Goal: Navigation & Orientation: Find specific page/section

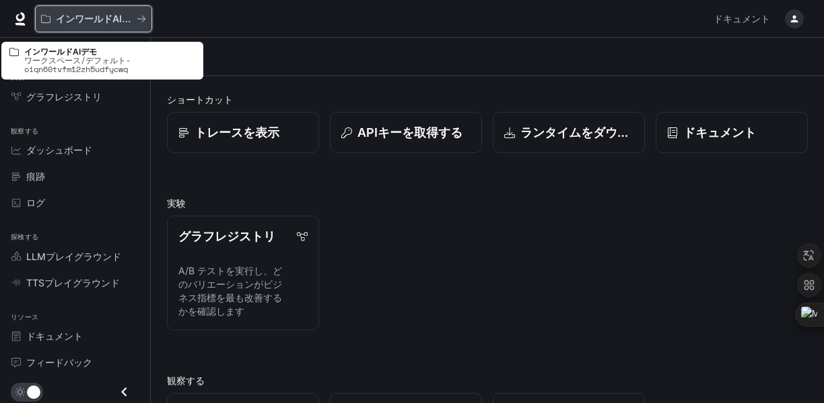
click at [69, 24] on font "インワールドAIデモ" at bounding box center [98, 18] width 85 height 11
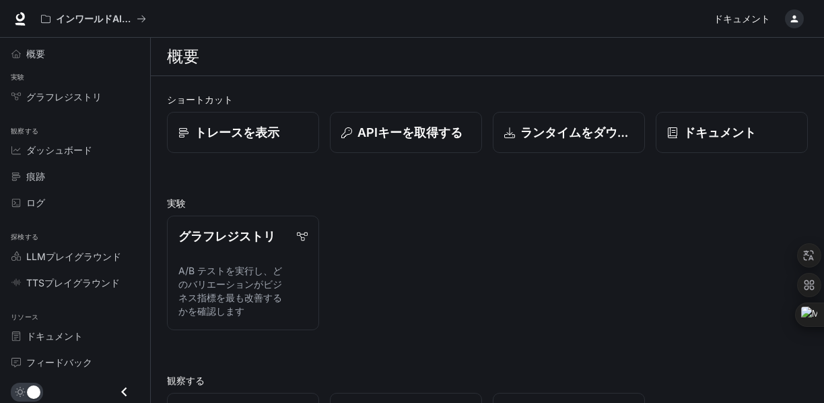
click at [748, 17] on font "ドキュメント" at bounding box center [742, 18] width 57 height 11
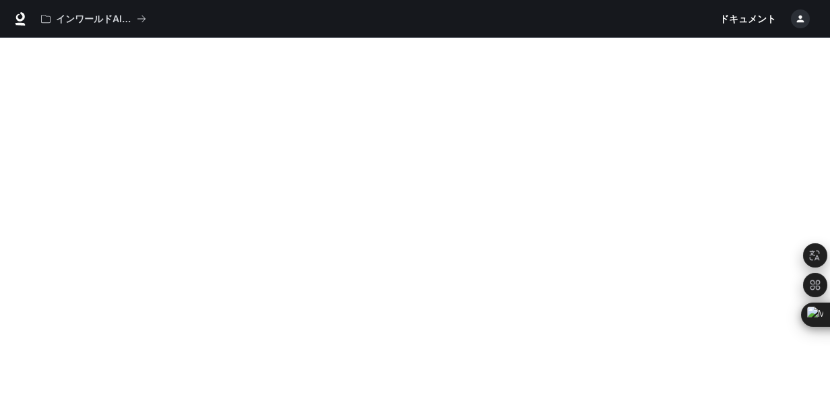
click at [537, 19] on div "インワールドAIデモ" at bounding box center [374, 18] width 679 height 27
click at [393, 33] on div "インワールドAIデモ ドキュメント ドキュメント" at bounding box center [415, 19] width 830 height 38
click at [337, 32] on div "インワールドAIデモ" at bounding box center [374, 18] width 679 height 27
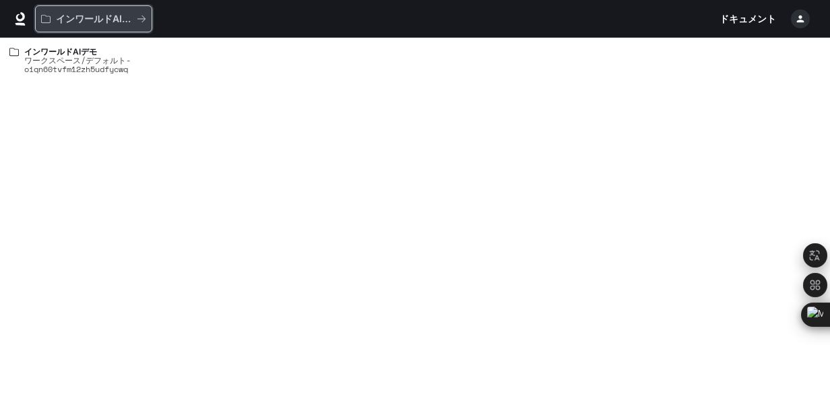
click at [116, 16] on font "インワールドAIデモ" at bounding box center [98, 18] width 85 height 11
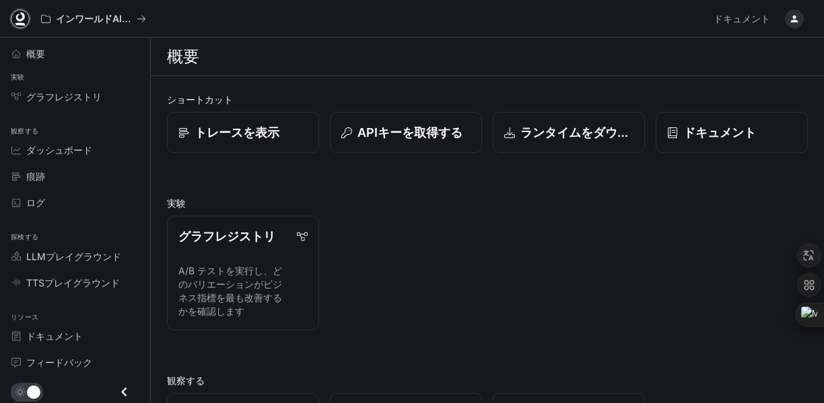
click at [21, 18] on icon at bounding box center [19, 18] width 13 height 13
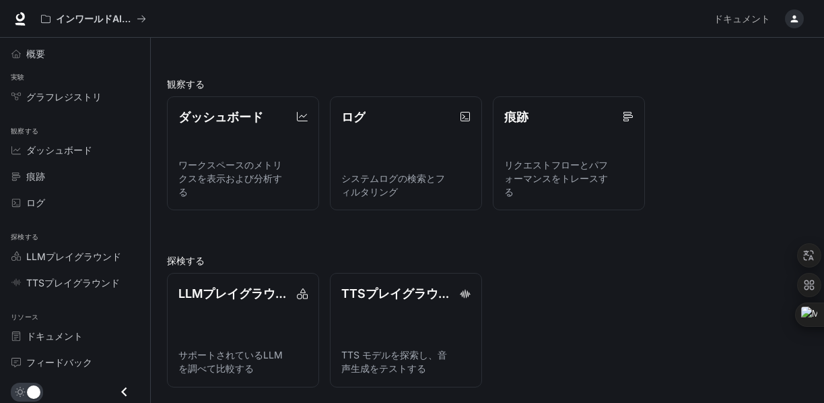
scroll to position [293, 0]
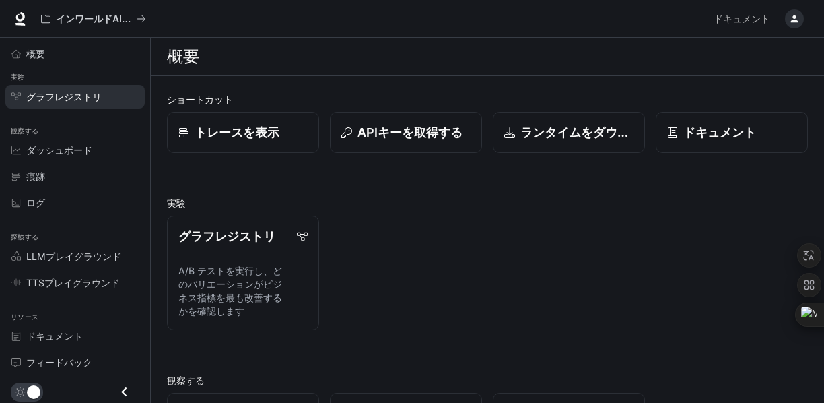
click at [70, 100] on font "グラフレジストリ" at bounding box center [63, 96] width 75 height 11
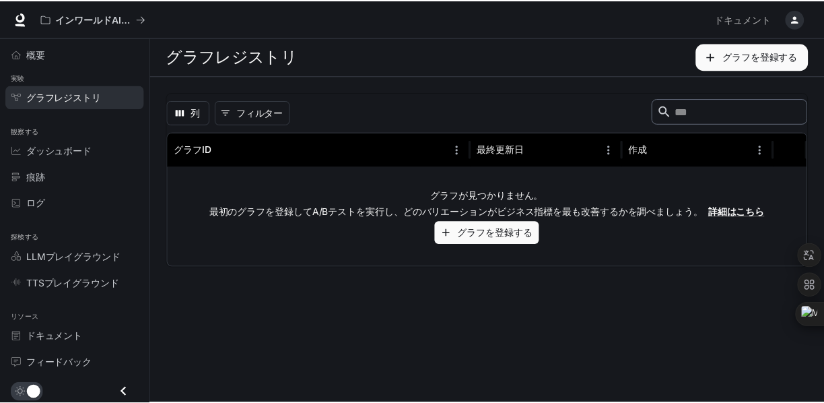
scroll to position [3, 0]
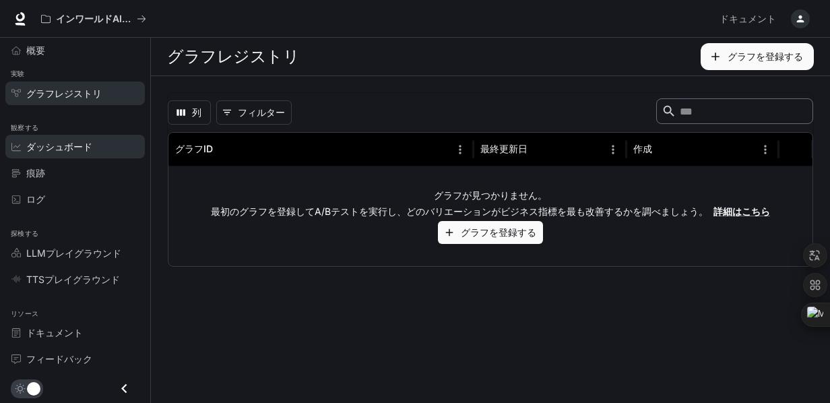
click at [66, 145] on font "ダッシュボード" at bounding box center [59, 146] width 66 height 11
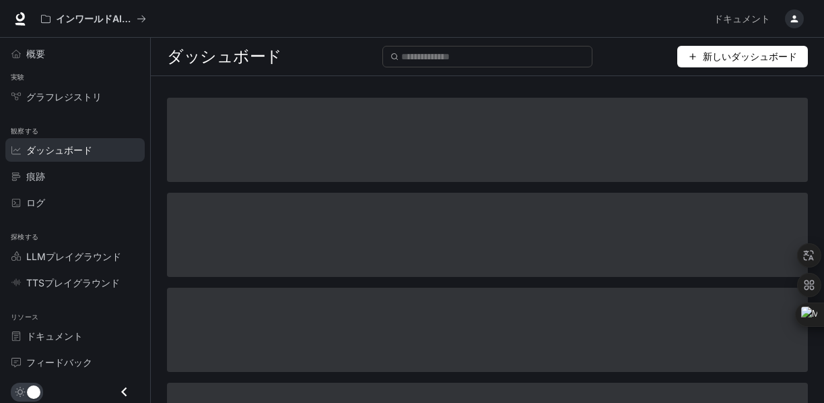
scroll to position [3, 0]
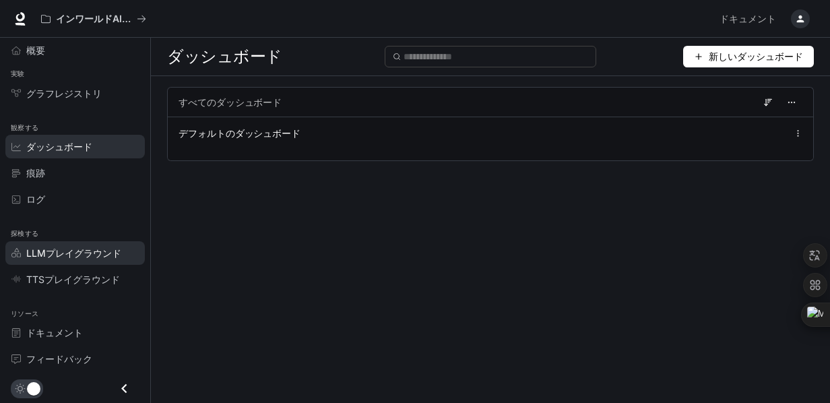
click at [53, 251] on font "LLMプレイグラウンド" at bounding box center [73, 252] width 95 height 11
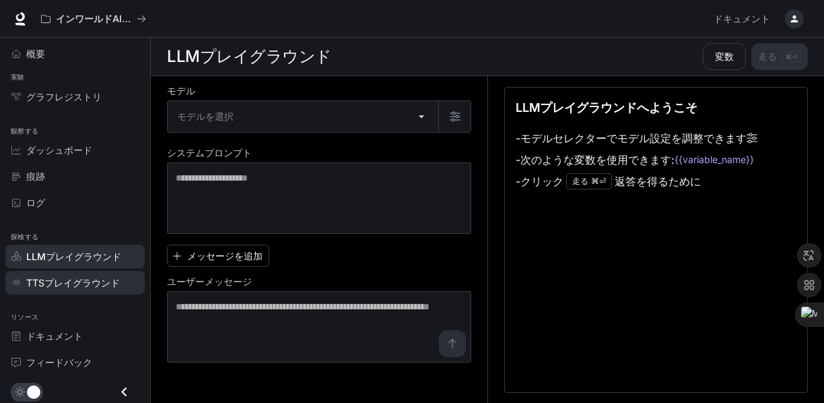
click at [49, 286] on font "TTSプレイグラウンド" at bounding box center [73, 282] width 94 height 11
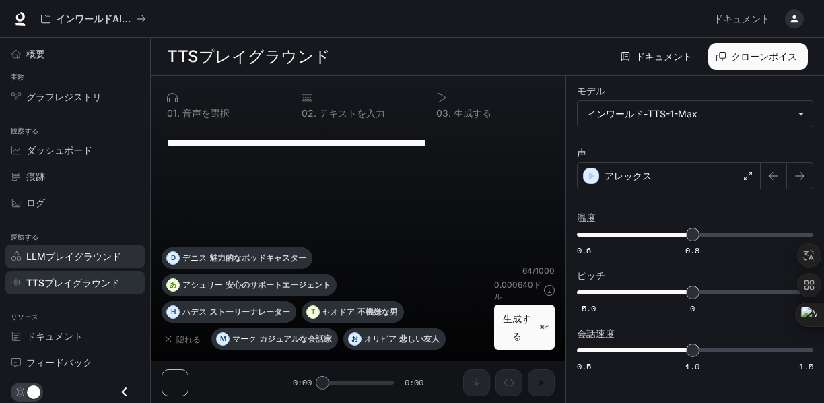
click at [65, 262] on span "LLMプレイグラウンド" at bounding box center [73, 256] width 95 height 14
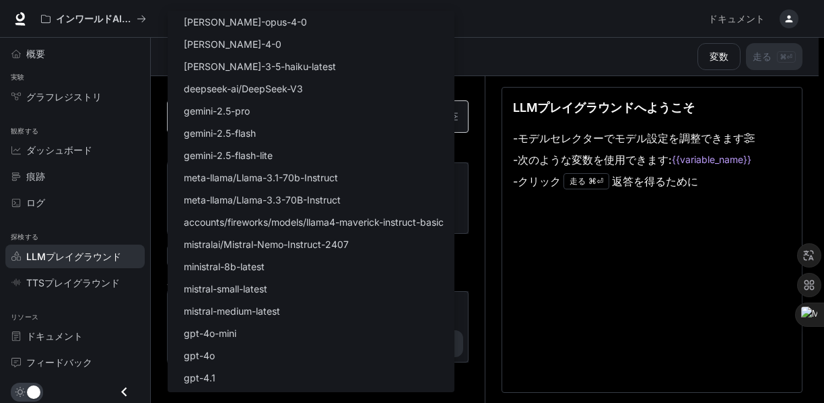
click at [213, 122] on body "メインコンテンツへスキップ インワールドAIデモ ドキュメント ドキュメント ポータル 概要 実験 グラフレジストリ 観察する ダッシュボード 痕跡 ログ 探…" at bounding box center [412, 201] width 824 height 403
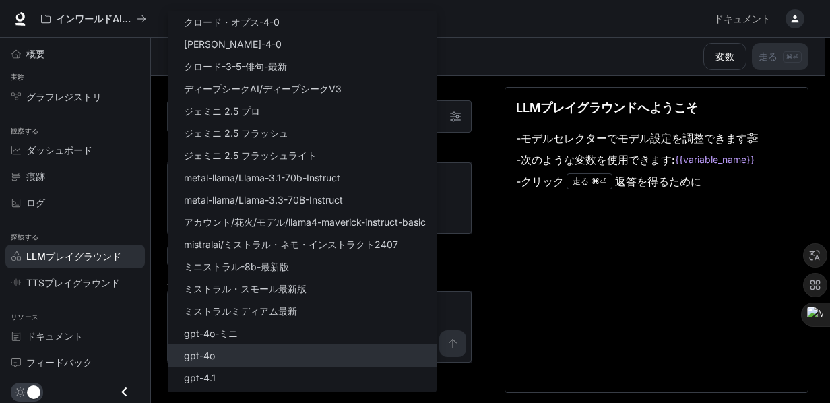
click at [207, 349] on p "gpt-4o" at bounding box center [199, 355] width 31 height 14
type input "******"
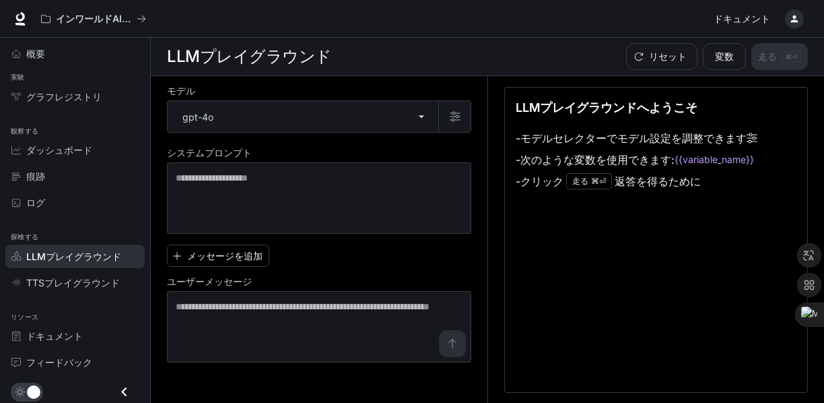
click at [762, 28] on link "ドキュメント ドキュメント" at bounding box center [741, 18] width 67 height 27
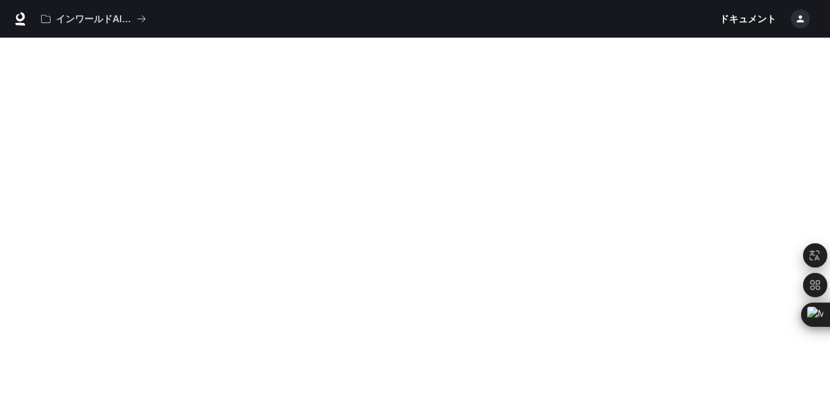
click at [797, 21] on icon "button" at bounding box center [800, 18] width 7 height 7
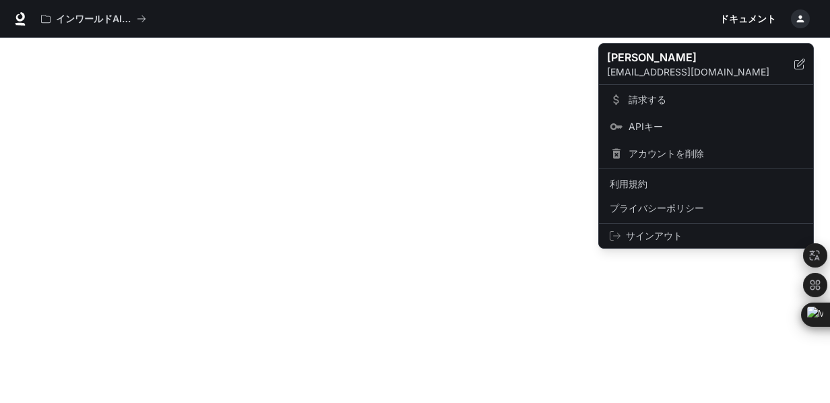
click at [797, 22] on div at bounding box center [415, 201] width 830 height 403
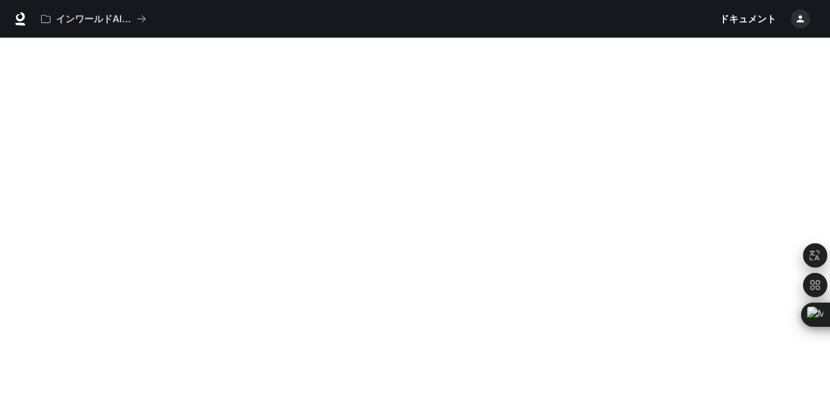
click at [465, 34] on div "インワールドAIデモ ドキュメント ドキュメント" at bounding box center [415, 19] width 830 height 38
click at [93, 15] on font "インワールドAIデモ" at bounding box center [98, 18] width 85 height 11
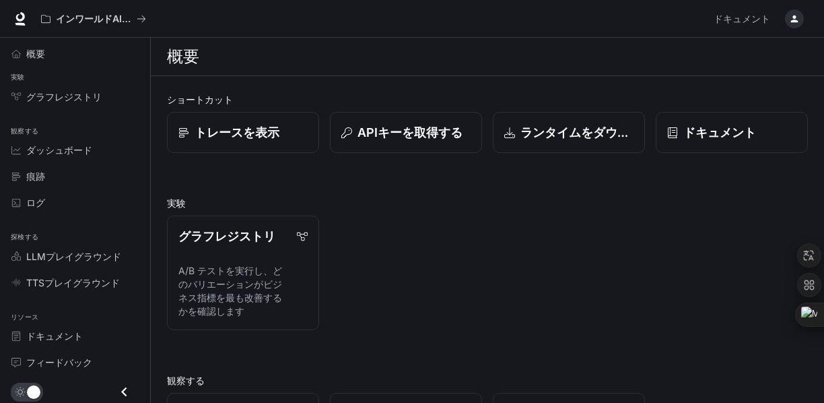
click at [212, 24] on div "インワールドAIデモ" at bounding box center [371, 18] width 673 height 27
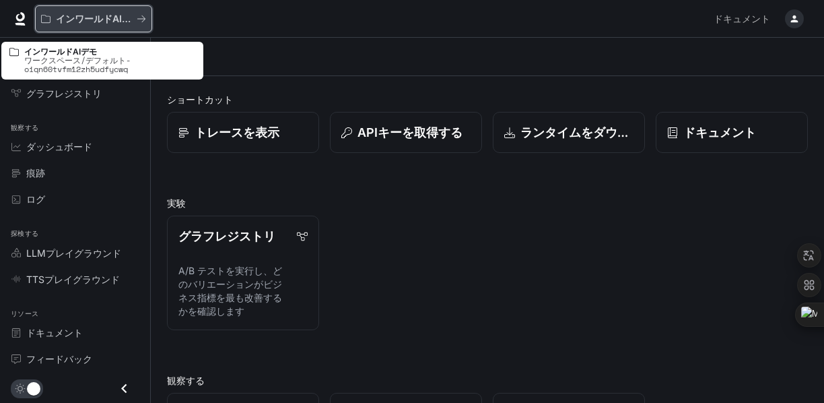
click at [46, 19] on icon "すべてのワークスペース" at bounding box center [45, 18] width 9 height 9
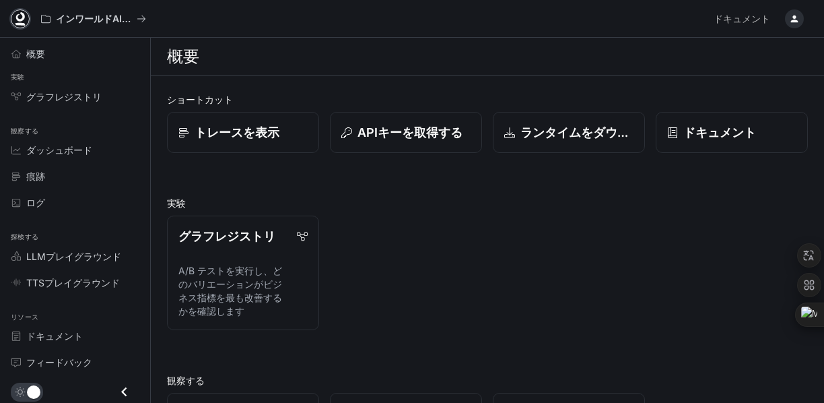
click at [20, 24] on icon at bounding box center [20, 24] width 10 height 3
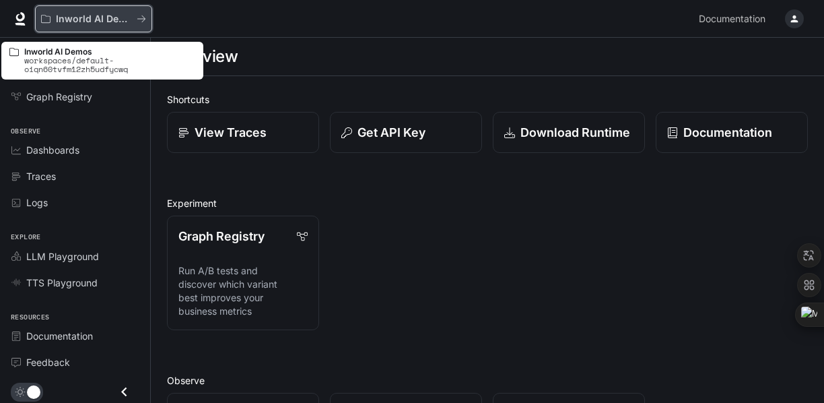
click at [142, 18] on icon "All workspaces" at bounding box center [141, 18] width 9 height 9
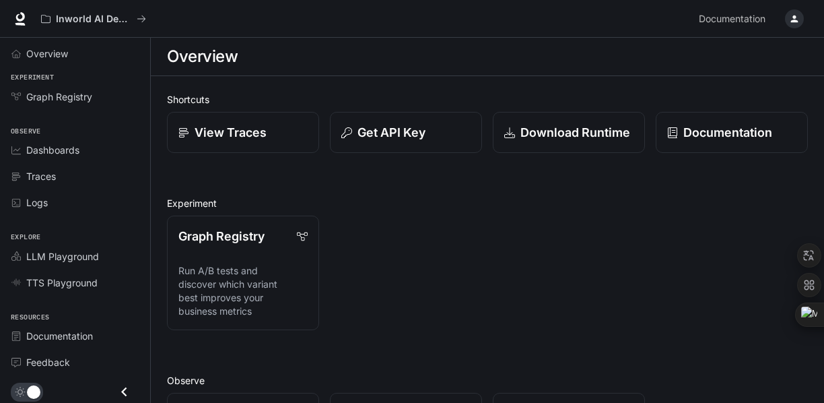
click at [791, 22] on icon "button" at bounding box center [794, 18] width 7 height 7
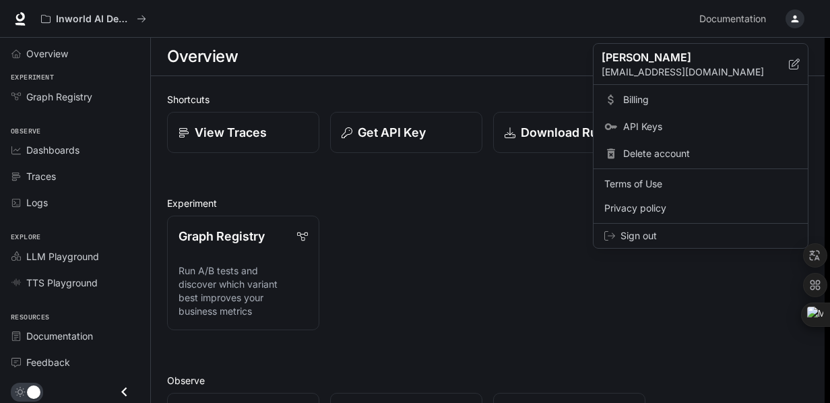
click at [552, 197] on div at bounding box center [415, 201] width 830 height 403
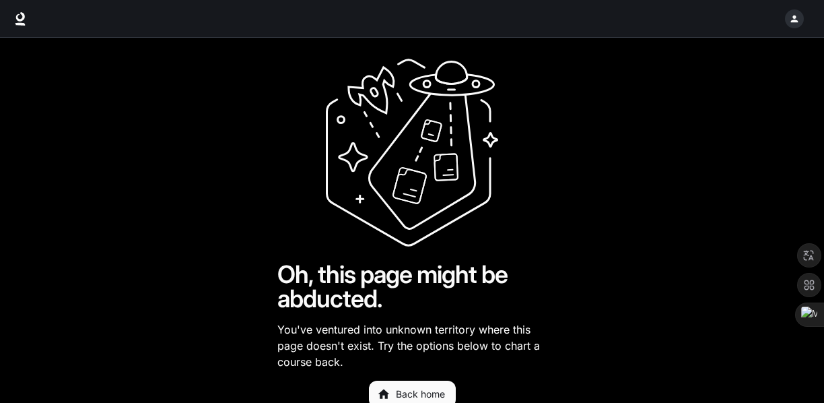
scroll to position [37, 0]
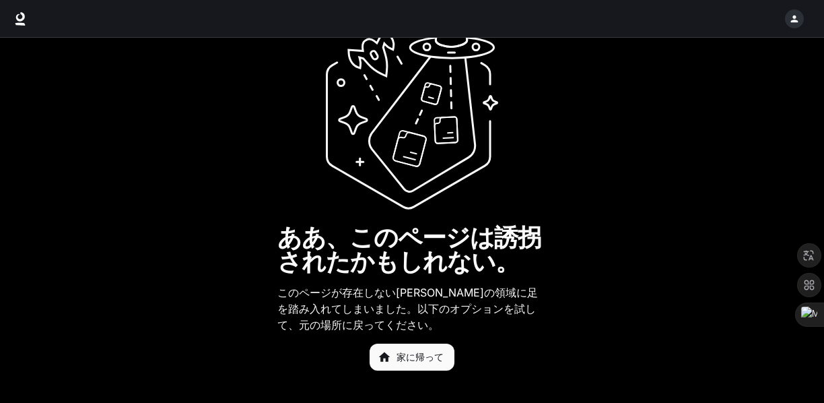
click at [420, 355] on font "家に帰って" at bounding box center [420, 356] width 47 height 11
